Goal: Transaction & Acquisition: Download file/media

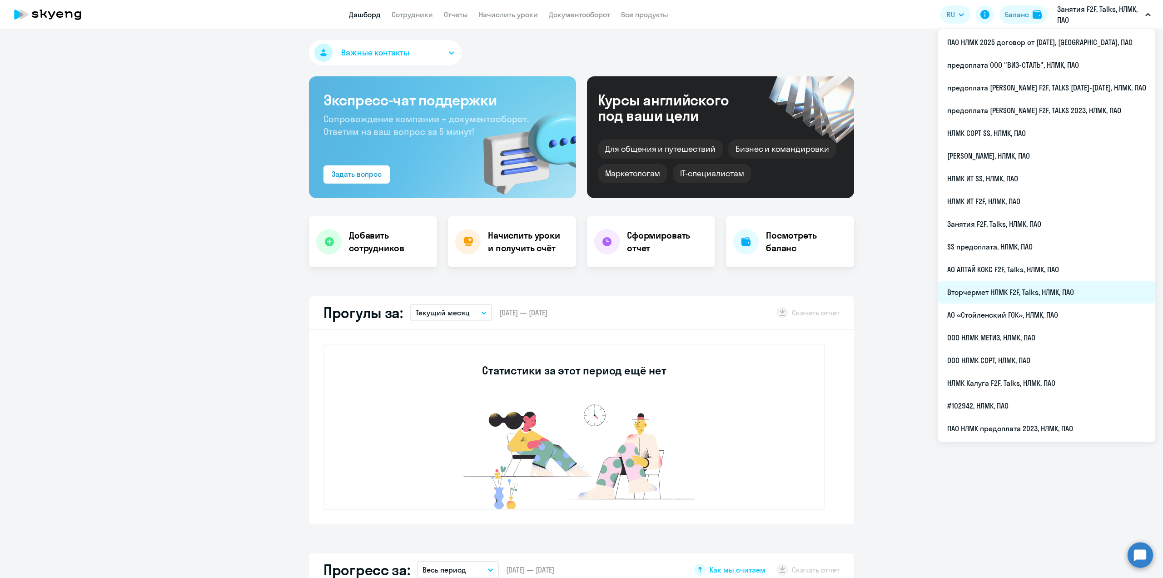
select select "30"
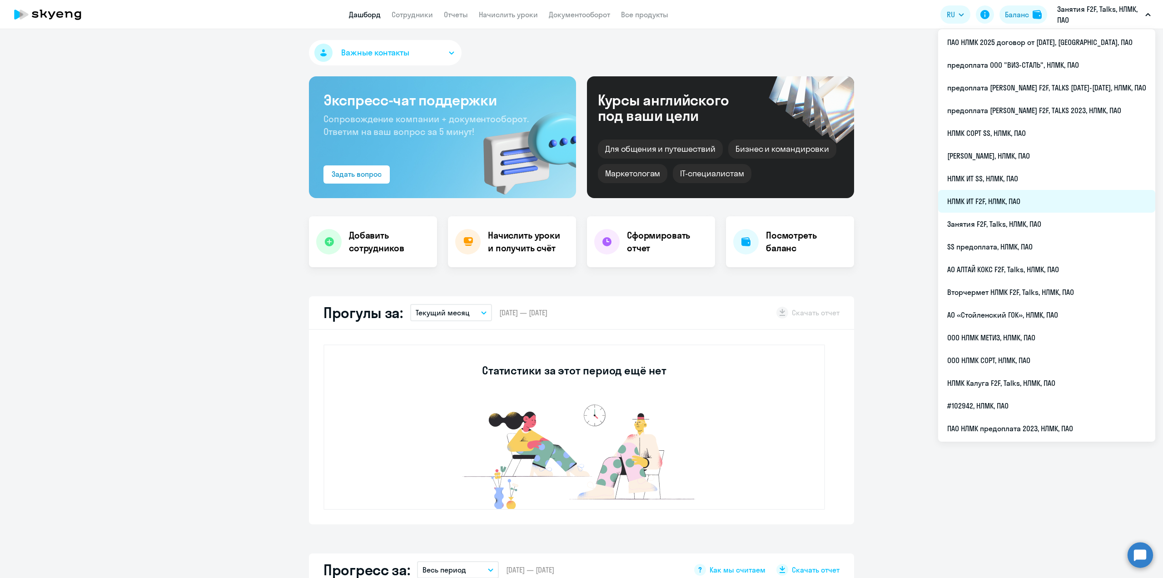
click at [996, 203] on li "НЛМК ИТ F2F, НЛМК, ПАО" at bounding box center [1046, 201] width 217 height 23
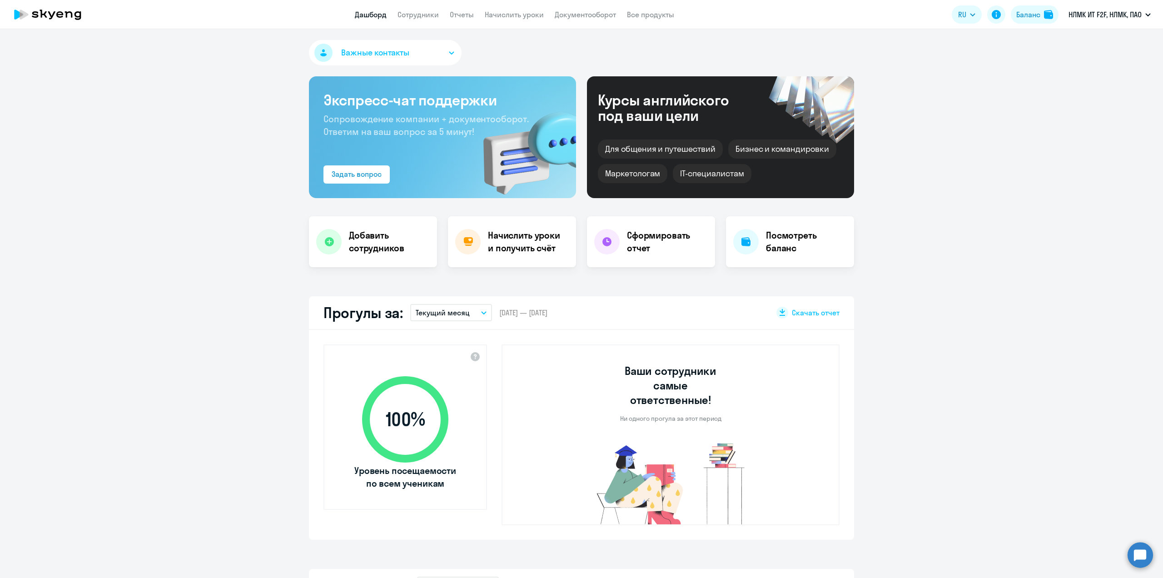
click at [408, 5] on app-header "Дашборд Сотрудники Отчеты Начислить уроки Документооборот Все продукты Дашборд …" at bounding box center [581, 14] width 1163 height 29
select select "30"
click at [408, 14] on link "Сотрудники" at bounding box center [417, 14] width 41 height 9
select select "30"
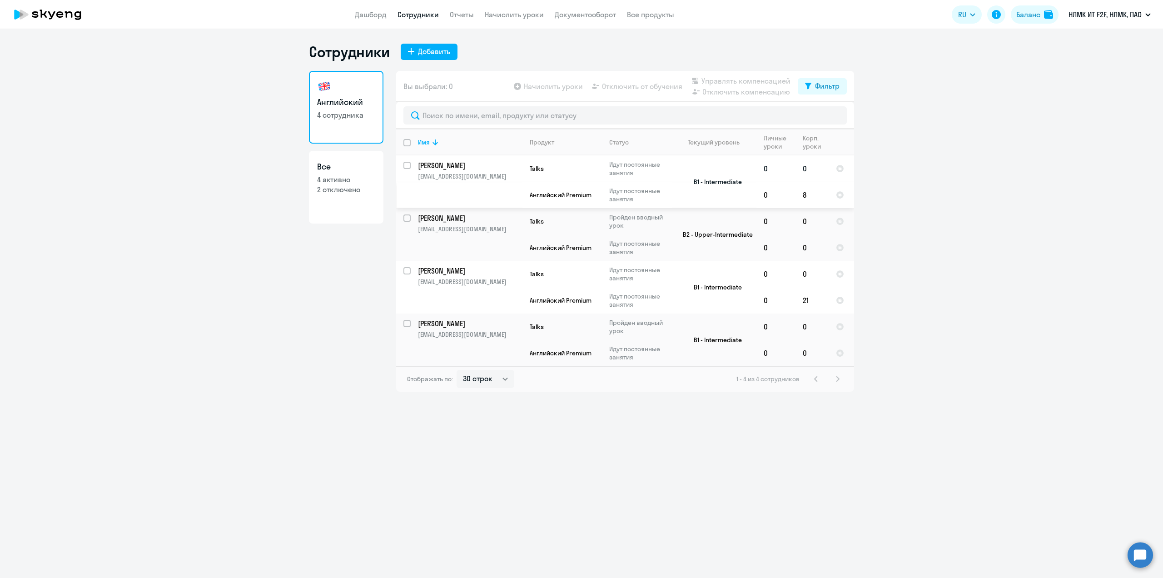
click at [452, 168] on p "[PERSON_NAME]" at bounding box center [469, 165] width 103 height 10
select select "english"
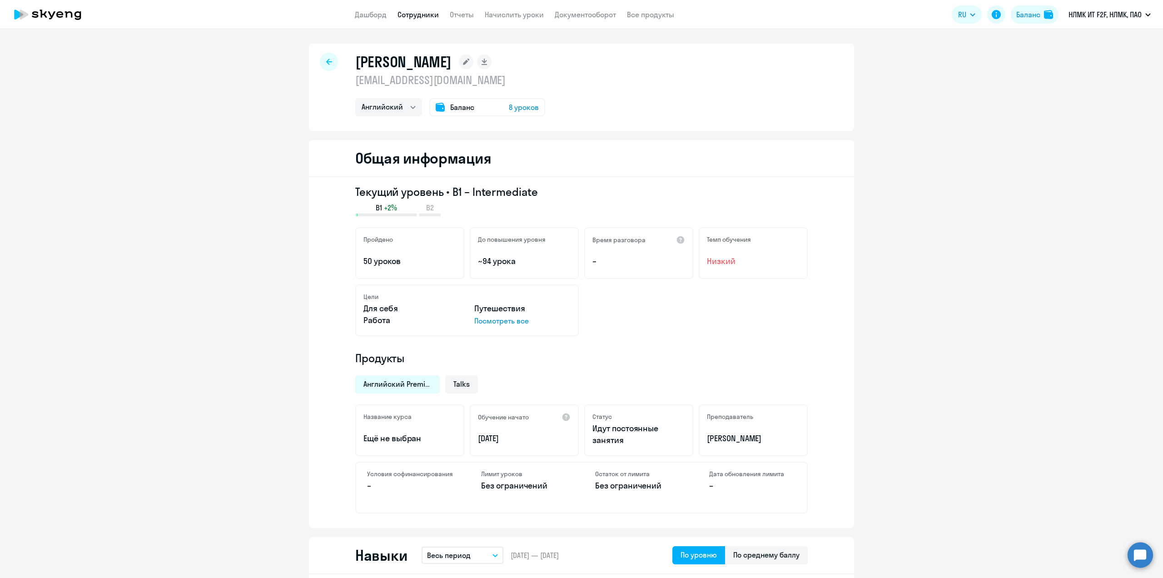
click at [327, 61] on icon at bounding box center [329, 62] width 6 height 6
select select "30"
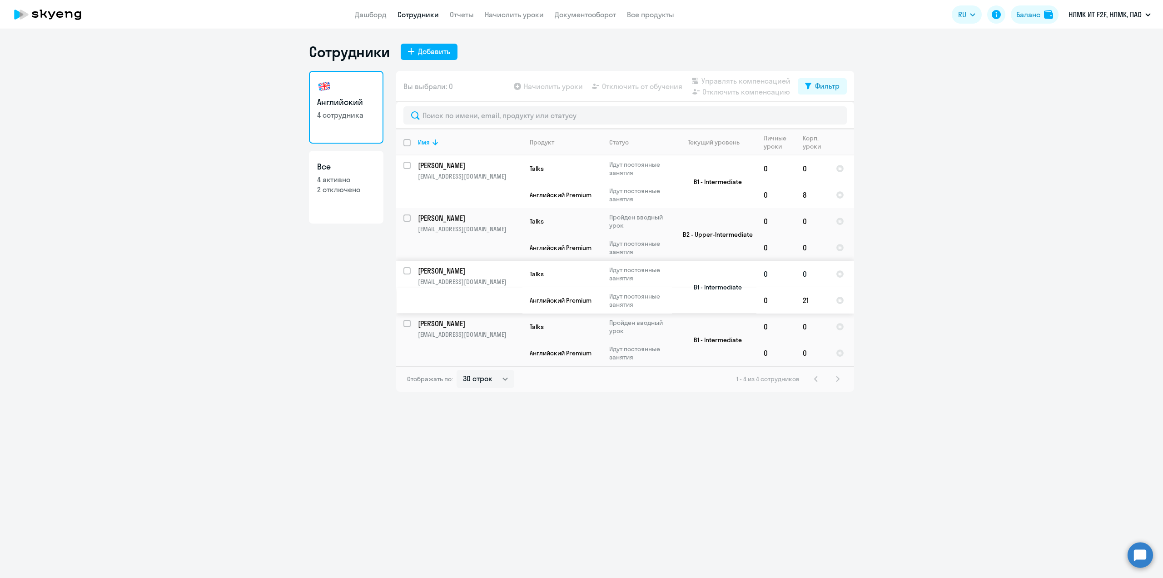
click at [466, 278] on p "[EMAIL_ADDRESS][DOMAIN_NAME]" at bounding box center [470, 282] width 104 height 8
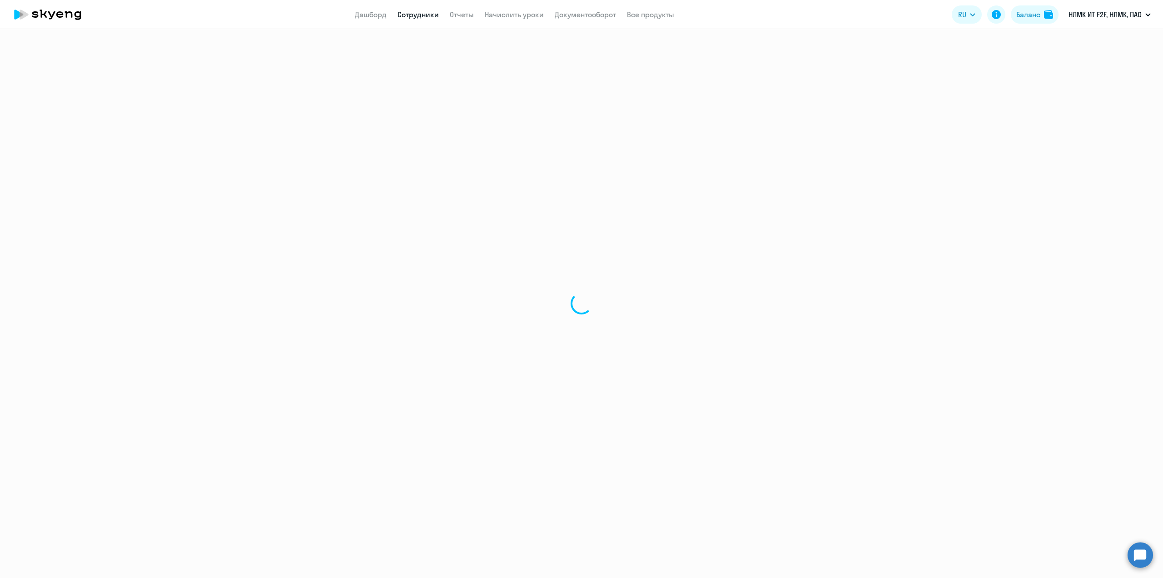
select select "english"
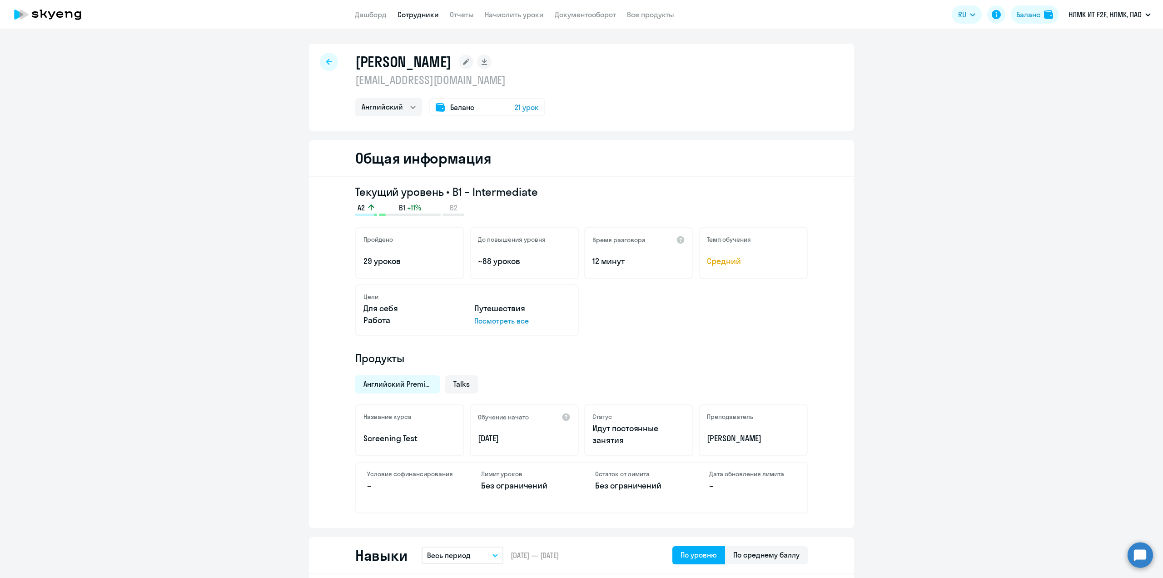
click at [322, 62] on div at bounding box center [329, 62] width 18 height 18
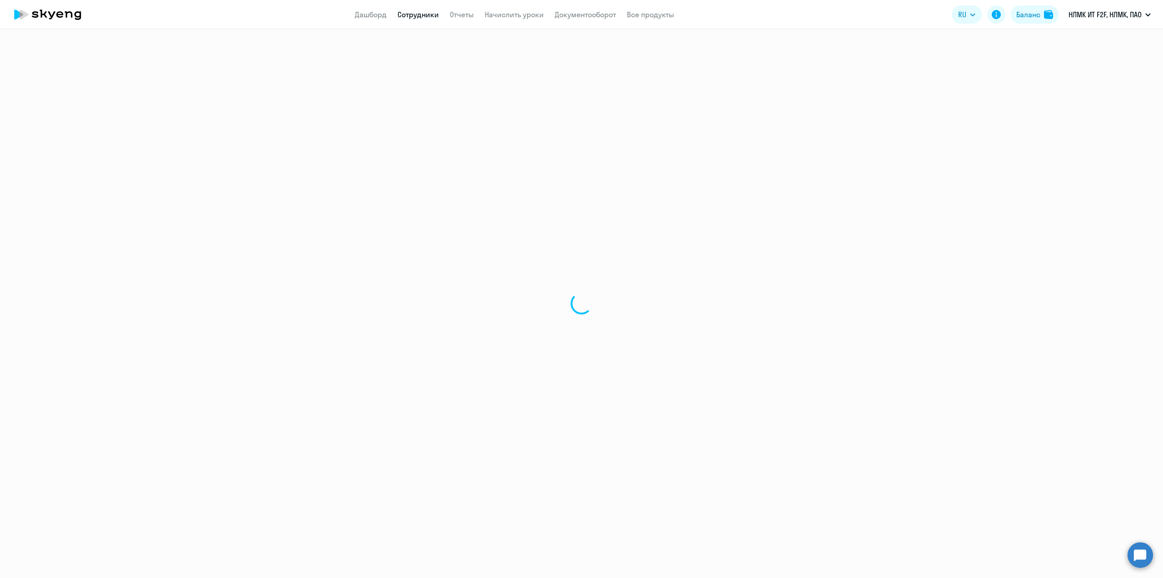
select select "30"
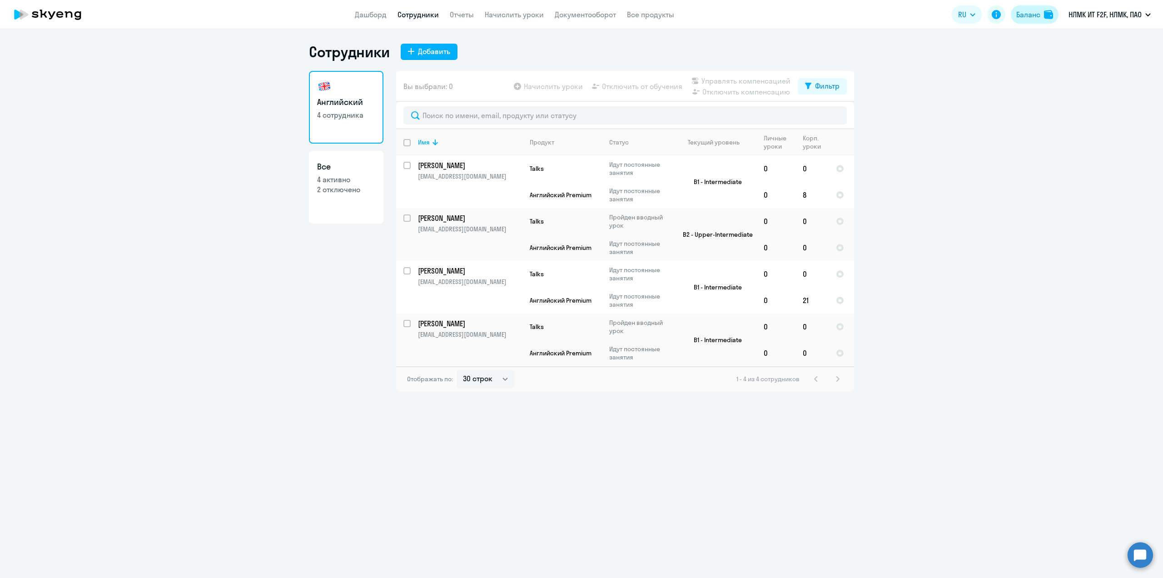
click at [1037, 19] on div "Баланс" at bounding box center [1028, 14] width 24 height 11
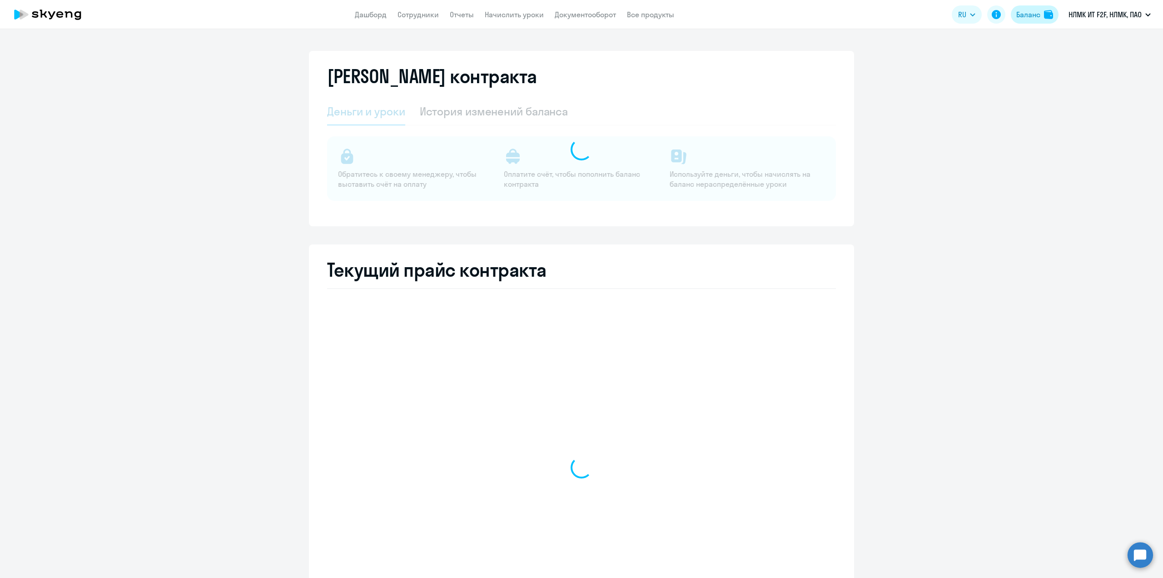
select select "english_adult_not_native_speaker"
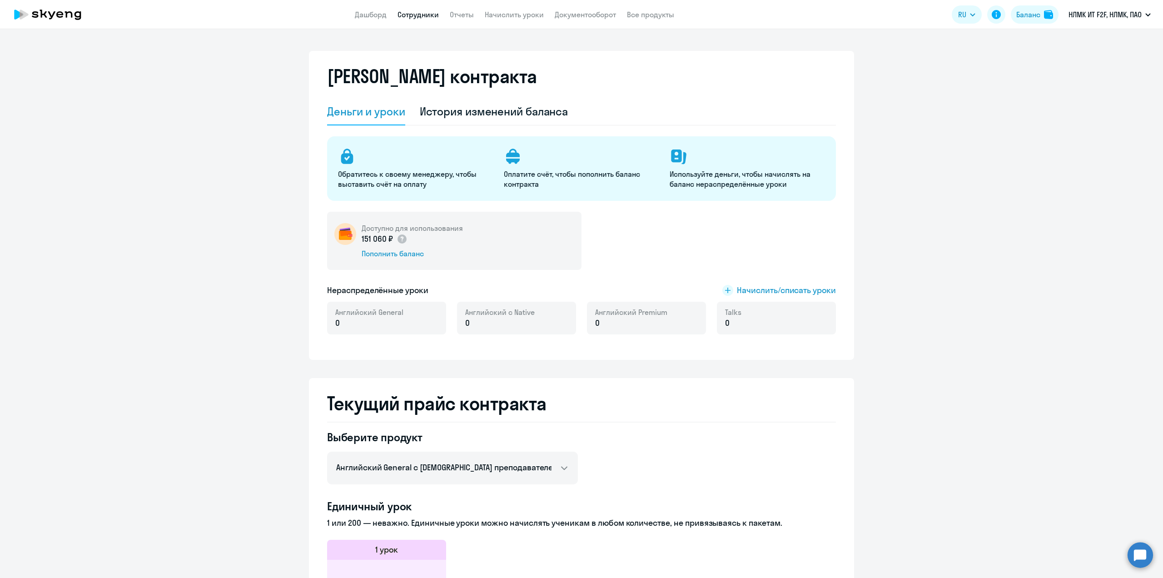
click at [415, 12] on link "Сотрудники" at bounding box center [417, 14] width 41 height 9
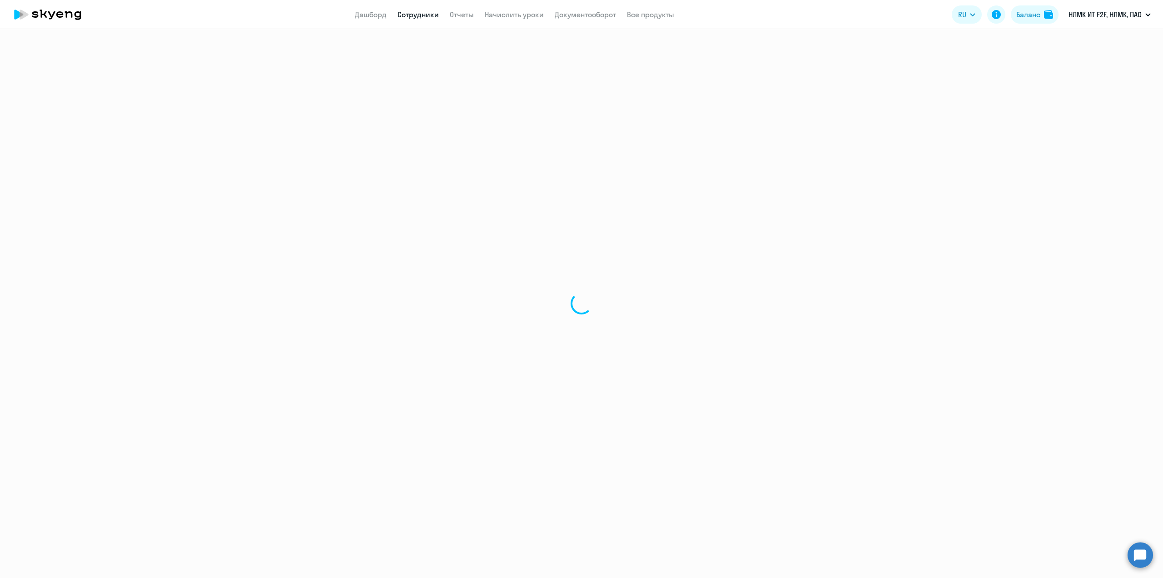
select select "30"
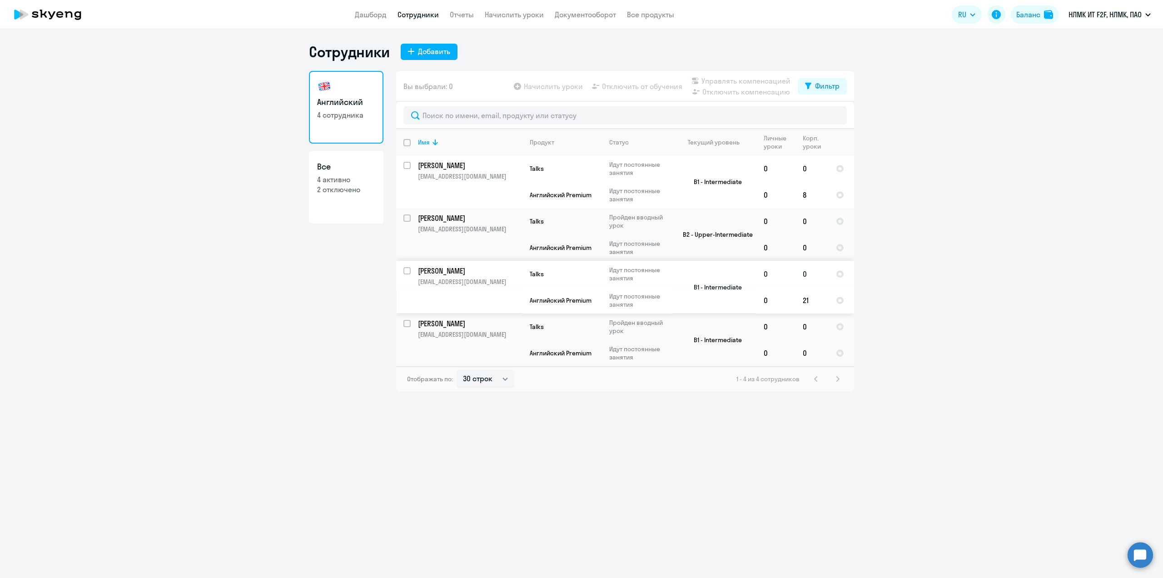
click at [441, 272] on p "[PERSON_NAME]" at bounding box center [469, 271] width 103 height 10
select select "english"
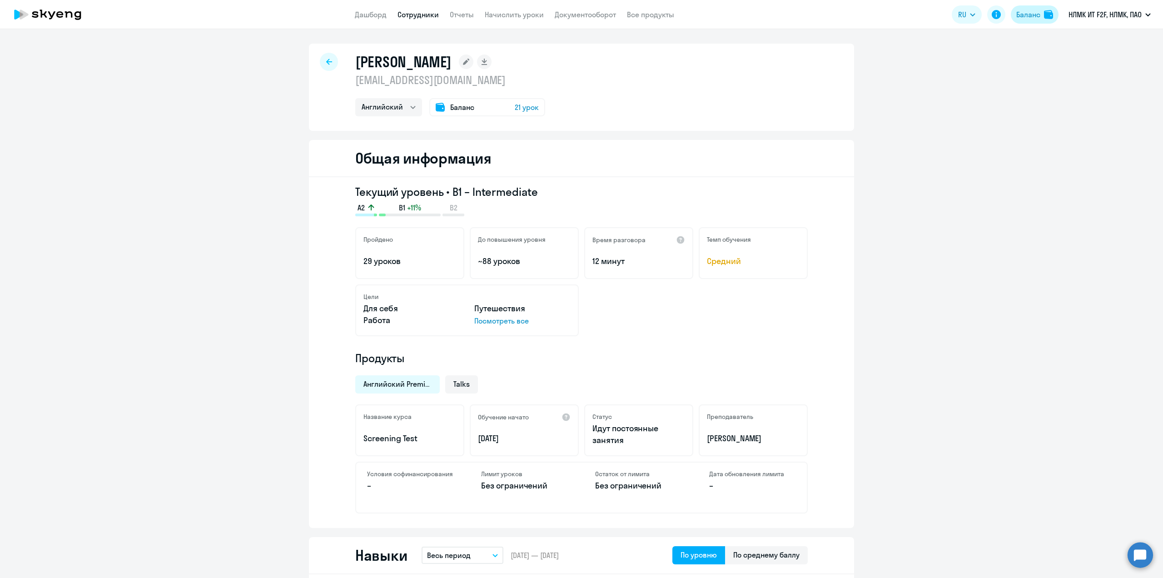
click at [1031, 10] on div "Баланс" at bounding box center [1028, 14] width 24 height 11
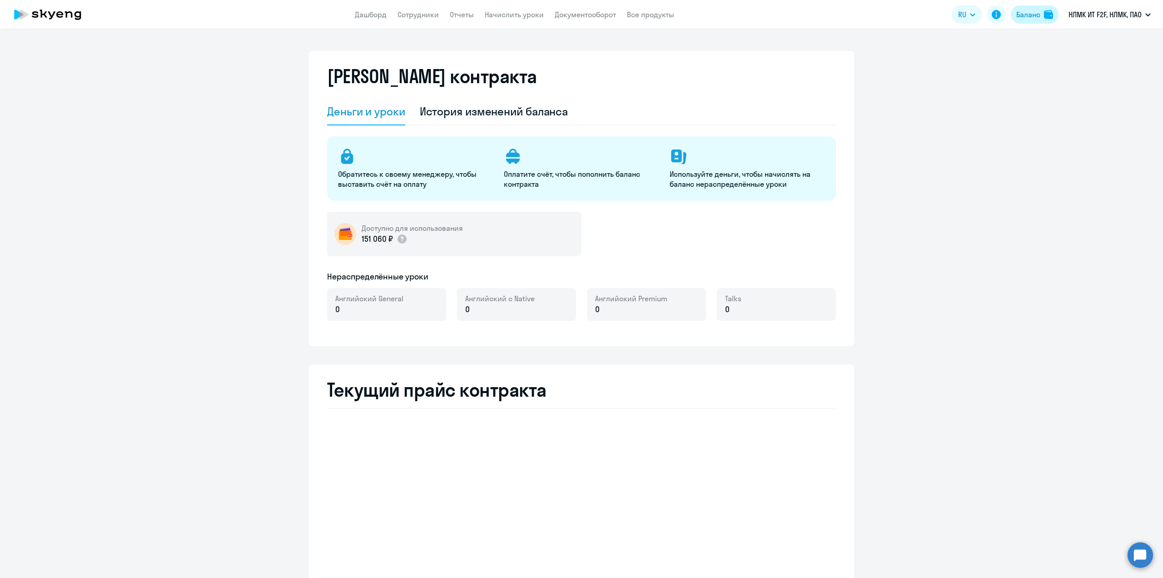
select select "english_adult_not_native_speaker"
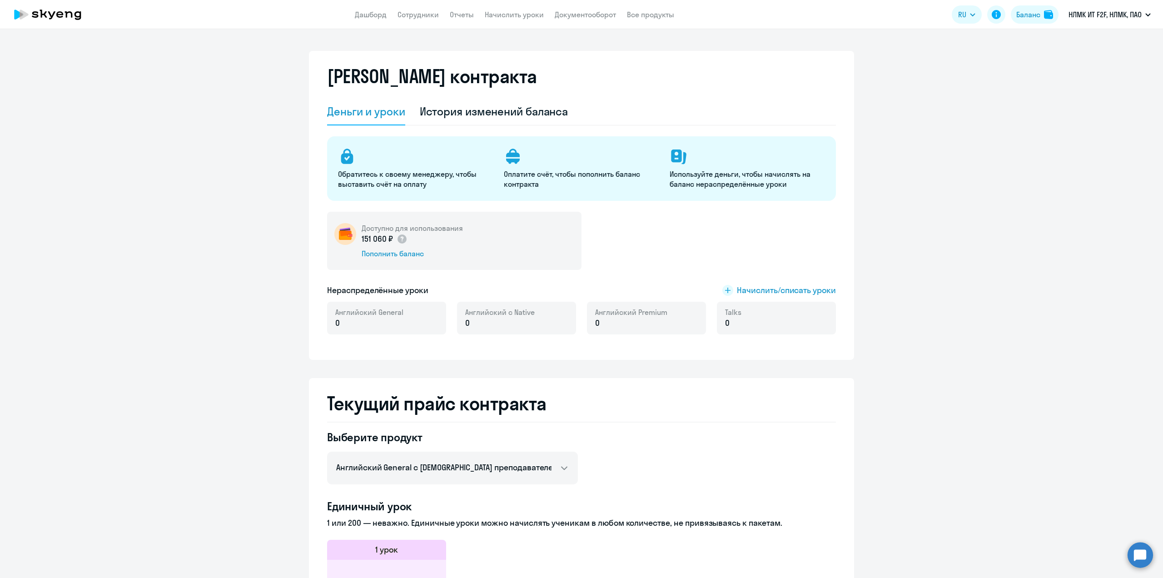
click at [421, 15] on link "Сотрудники" at bounding box center [417, 14] width 41 height 9
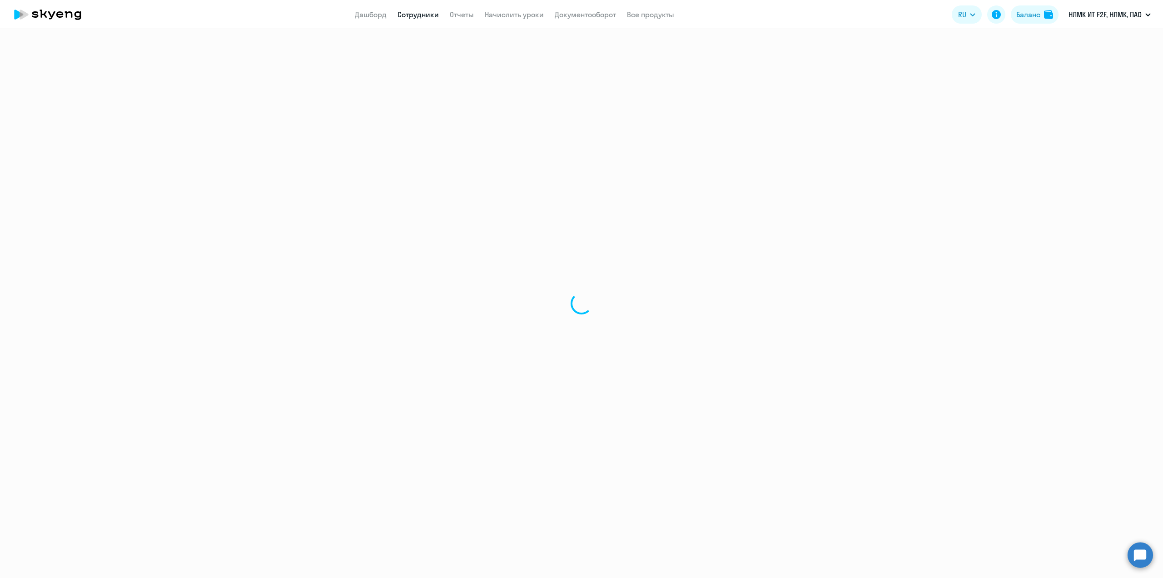
select select "30"
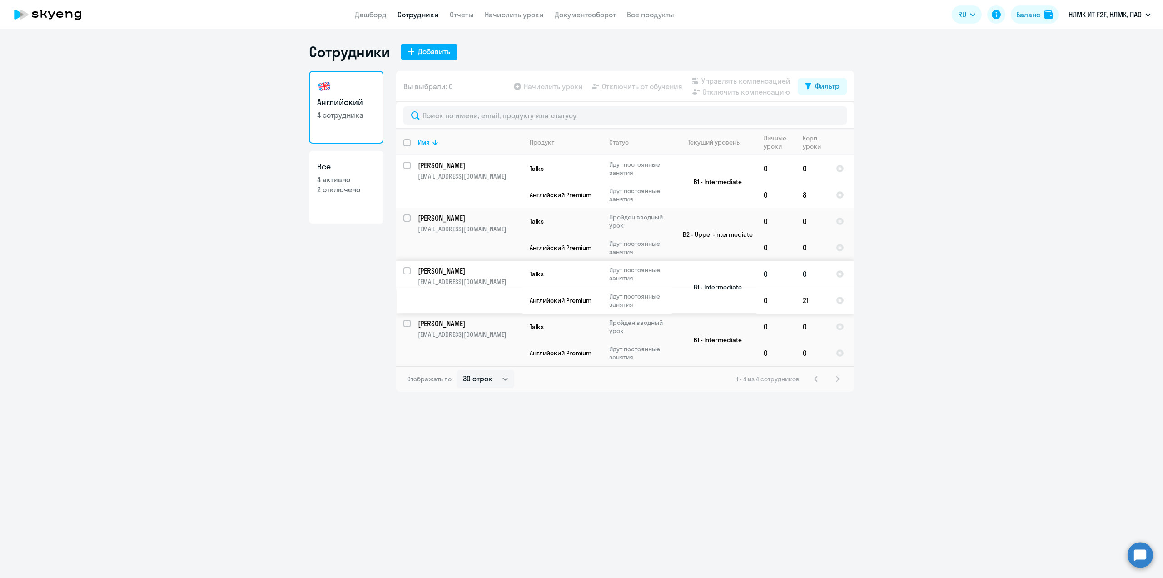
click at [462, 281] on p "[EMAIL_ADDRESS][DOMAIN_NAME]" at bounding box center [470, 282] width 104 height 8
select select "english"
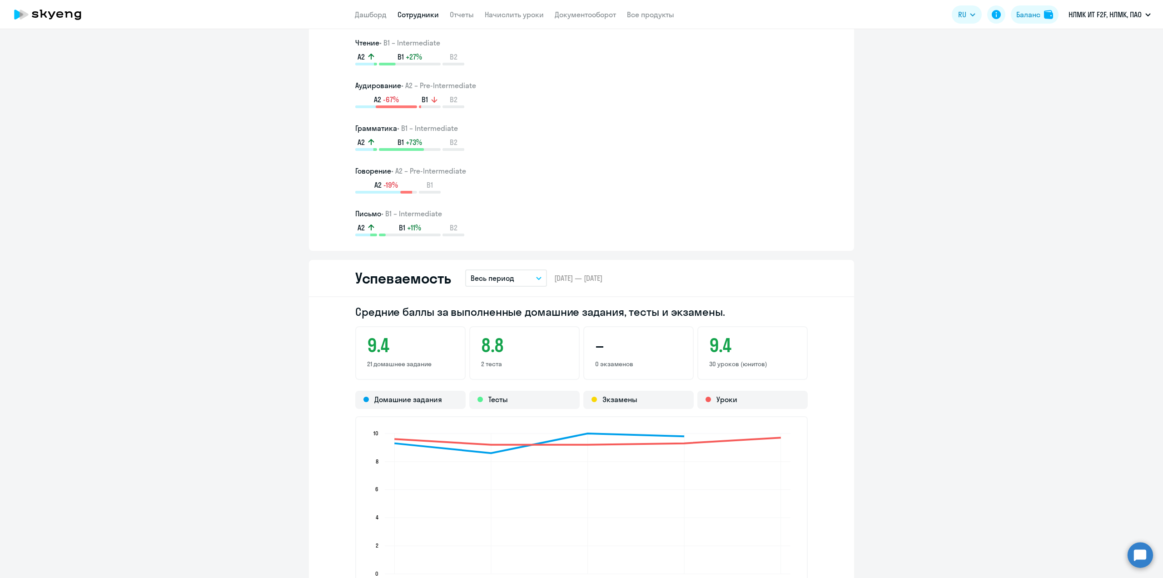
scroll to position [415, 0]
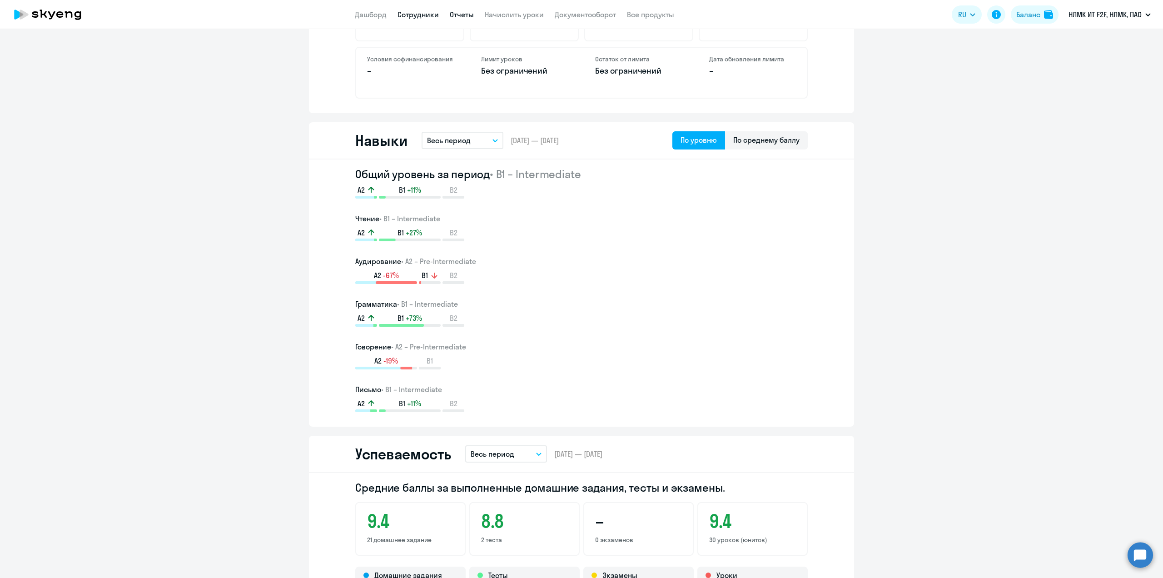
click at [464, 10] on link "Отчеты" at bounding box center [462, 14] width 24 height 9
click at [462, 14] on link "Отчеты" at bounding box center [462, 14] width 24 height 9
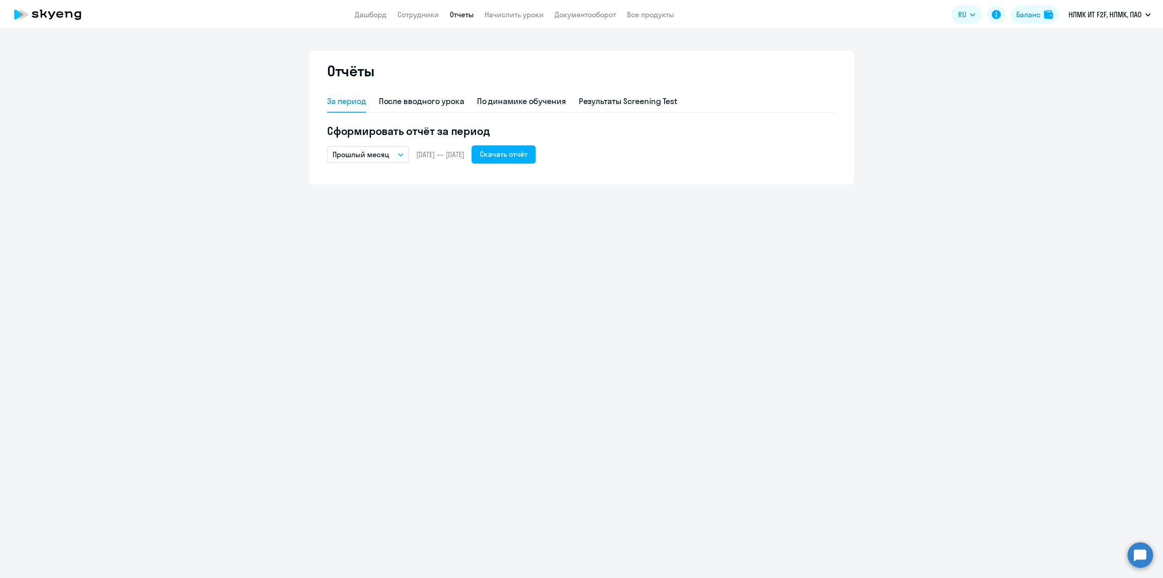
click at [402, 154] on icon "button" at bounding box center [400, 155] width 5 height 2
click at [355, 312] on li "Весь период" at bounding box center [375, 316] width 96 height 23
click at [527, 154] on div "Скачать отчёт" at bounding box center [504, 154] width 48 height 11
